Goal: Task Accomplishment & Management: Manage account settings

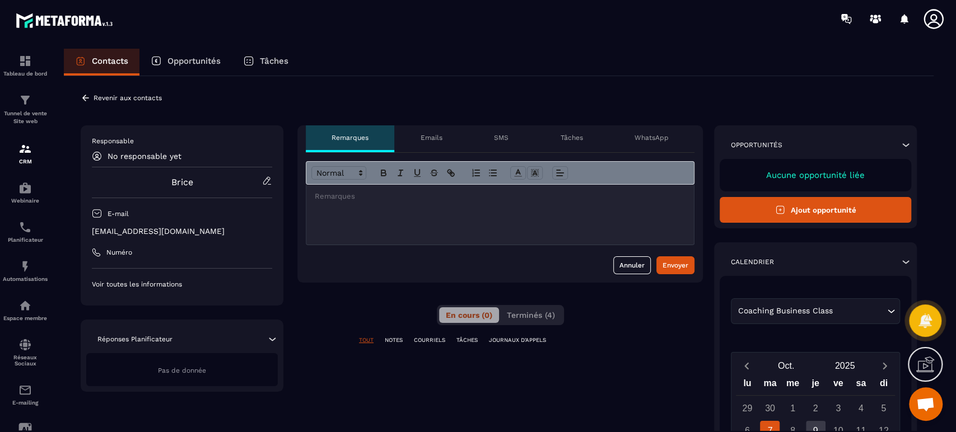
click at [85, 94] on icon at bounding box center [86, 98] width 10 height 10
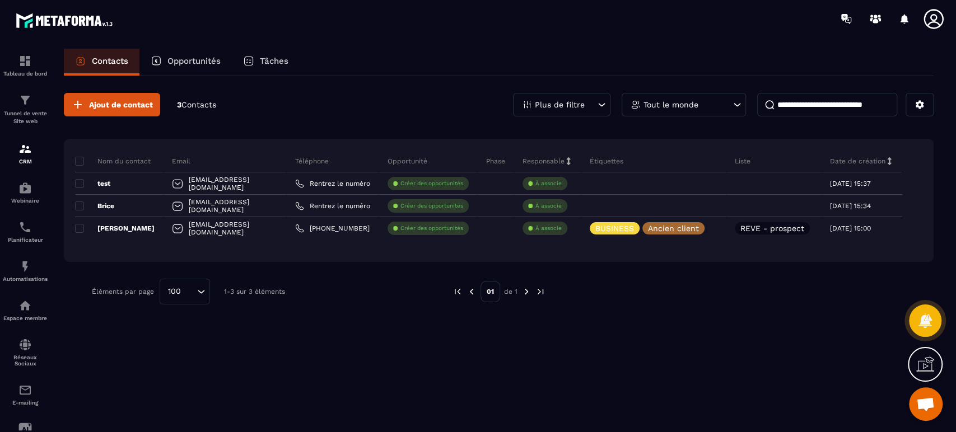
click at [83, 203] on span at bounding box center [79, 206] width 9 height 9
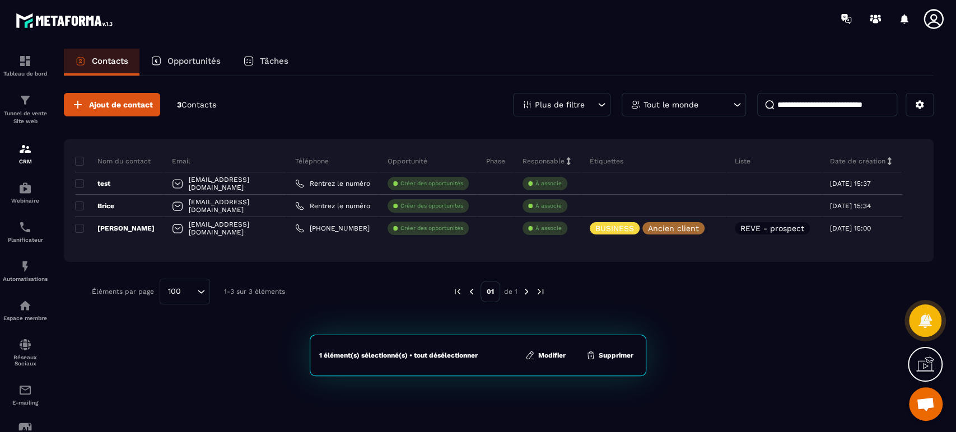
click at [80, 185] on span at bounding box center [79, 183] width 9 height 9
click at [609, 353] on button "Supprimer" at bounding box center [610, 355] width 54 height 11
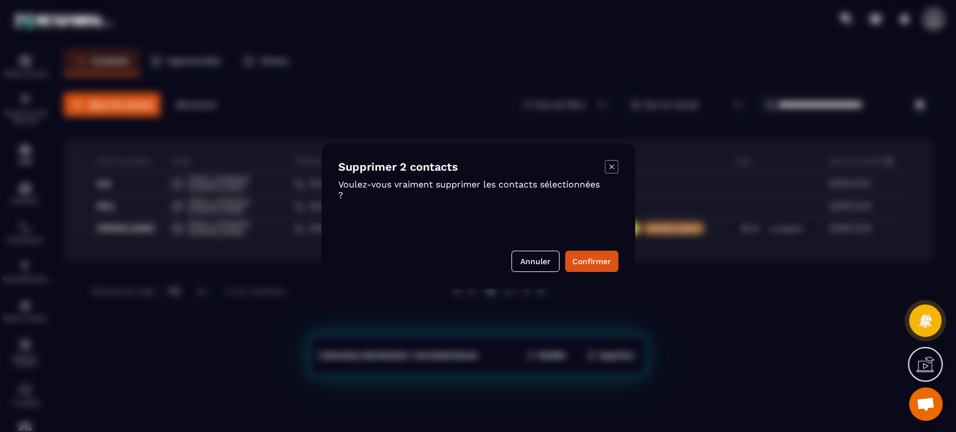
click at [602, 261] on button "Confirmer" at bounding box center [591, 261] width 53 height 21
